Goal: Find specific page/section: Find specific page/section

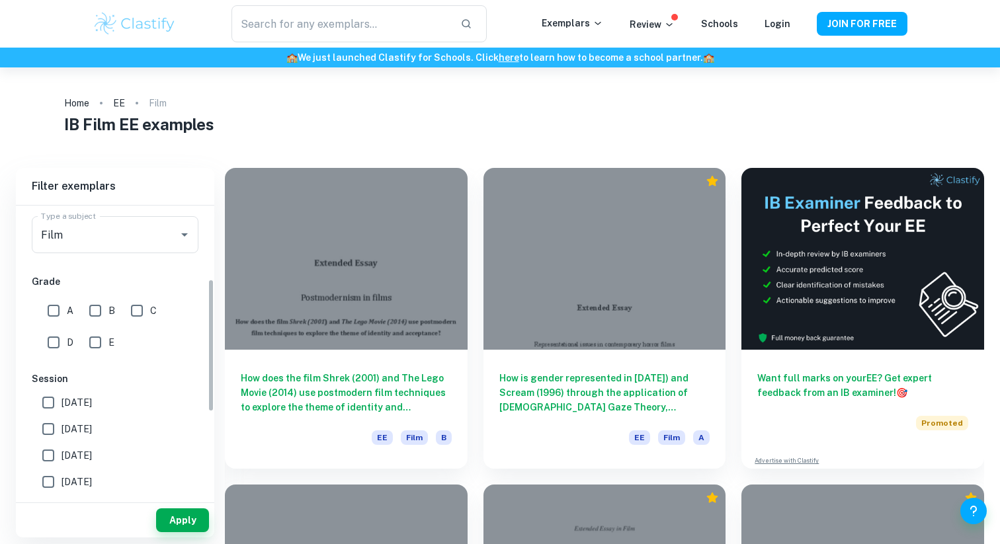
scroll to position [165, 0]
click at [60, 315] on input "A" at bounding box center [53, 310] width 26 height 26
click at [185, 520] on button "Apply" at bounding box center [182, 521] width 53 height 24
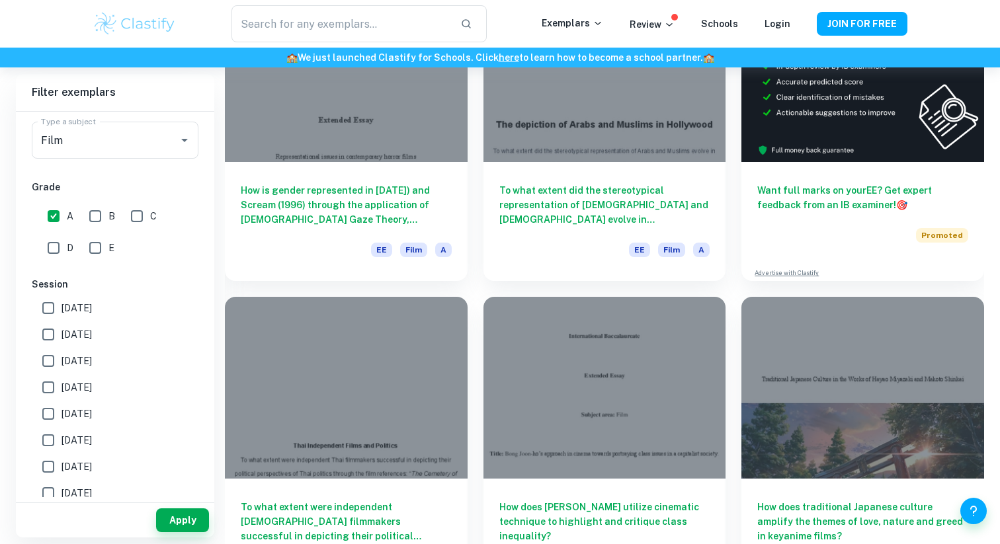
scroll to position [196, 0]
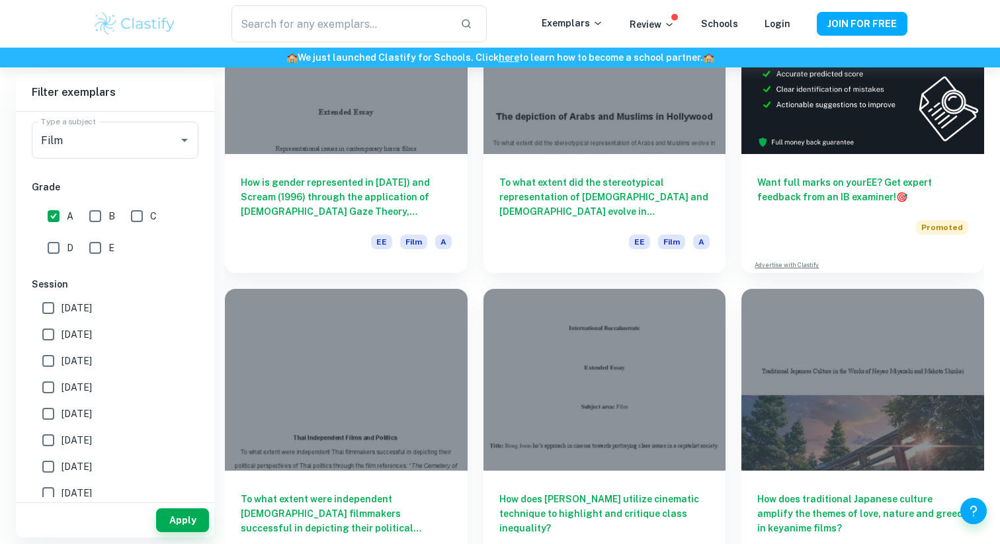
click at [53, 220] on input "A" at bounding box center [53, 216] width 26 height 26
checkbox input "false"
click at [99, 220] on input "B" at bounding box center [95, 216] width 26 height 26
checkbox input "true"
click at [54, 222] on input "A" at bounding box center [53, 216] width 26 height 26
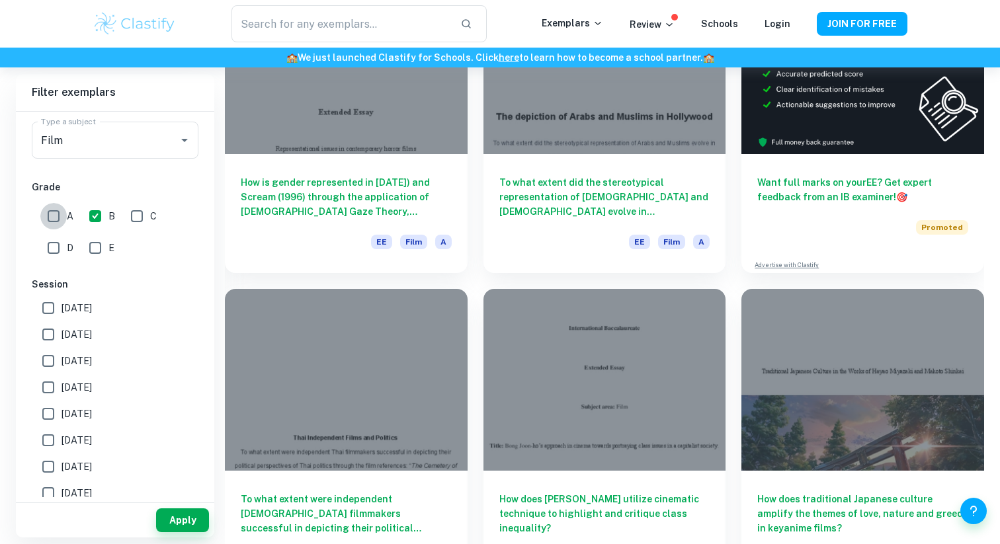
checkbox input "true"
click at [171, 516] on button "Apply" at bounding box center [182, 521] width 53 height 24
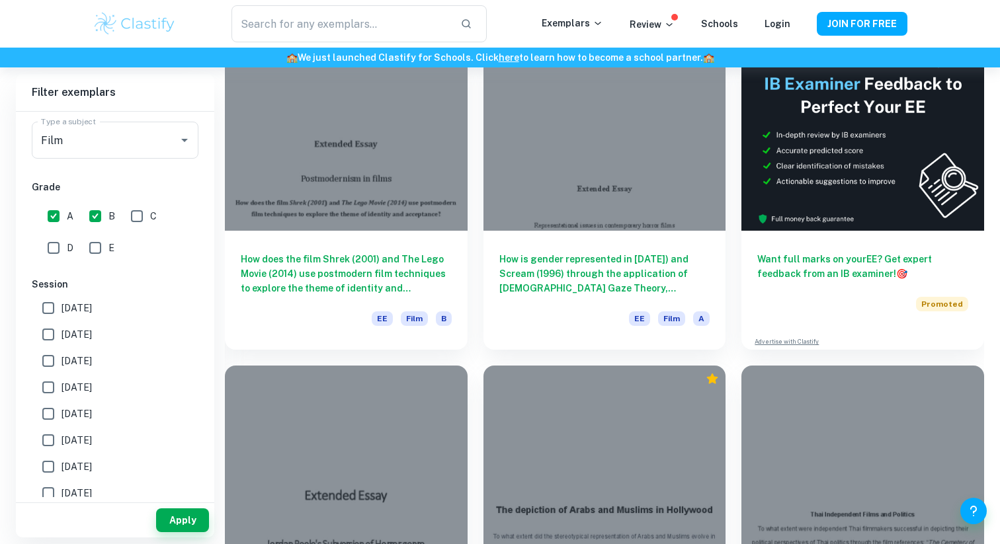
scroll to position [0, 0]
